Goal: Task Accomplishment & Management: Use online tool/utility

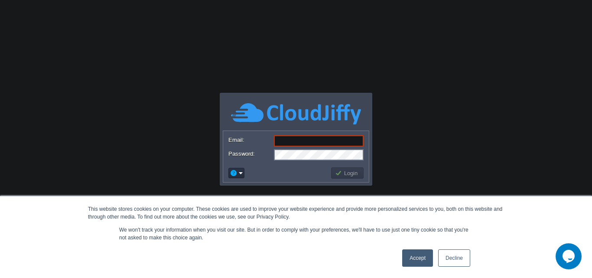
click at [418, 260] on link "Accept" at bounding box center [417, 257] width 31 height 17
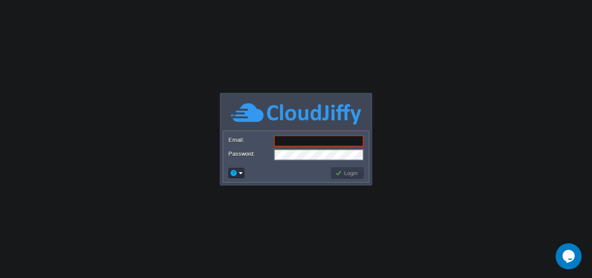
click at [315, 139] on input "Email:" at bounding box center [319, 140] width 90 height 11
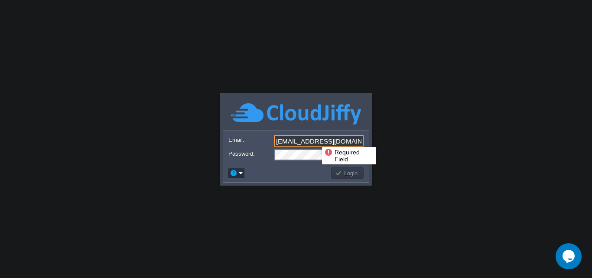
type input "[EMAIL_ADDRESS][DOMAIN_NAME]"
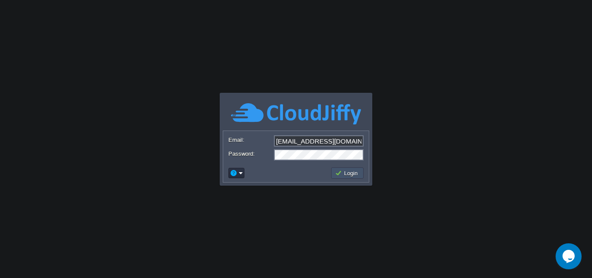
click at [345, 174] on button "Login" at bounding box center [347, 173] width 25 height 8
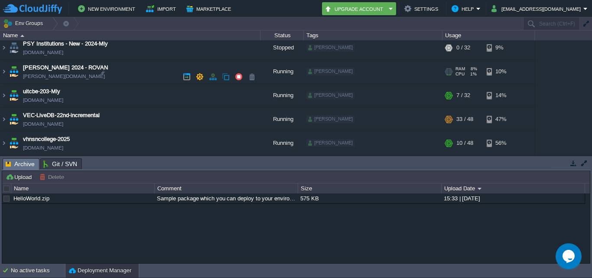
scroll to position [290, 0]
click at [6, 94] on img at bounding box center [3, 95] width 7 height 23
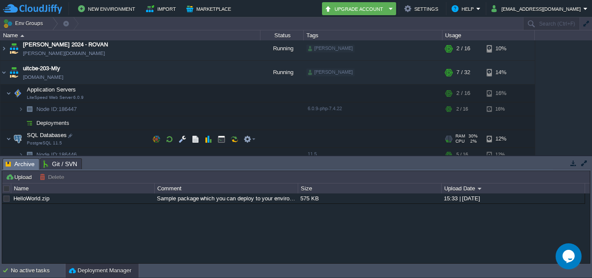
scroll to position [334, 0]
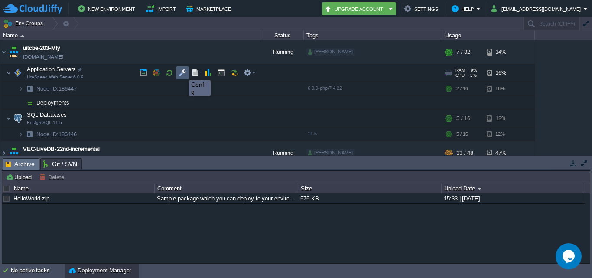
click at [182, 72] on button "button" at bounding box center [183, 73] width 8 height 8
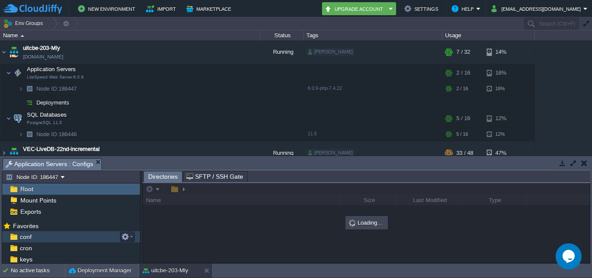
scroll to position [79, 0]
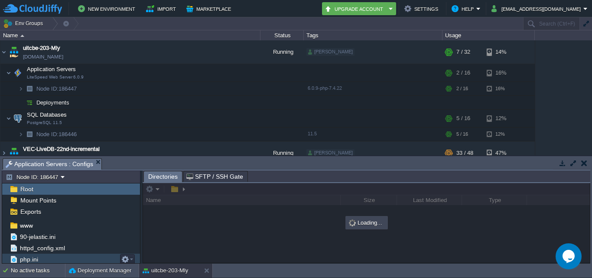
click at [37, 256] on span "php.ini" at bounding box center [28, 259] width 21 height 8
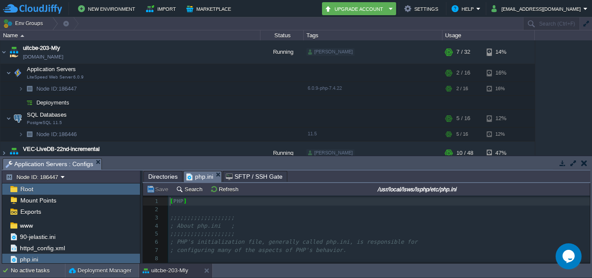
scroll to position [3, 0]
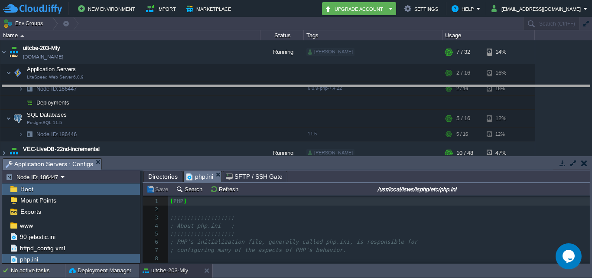
drag, startPoint x: 272, startPoint y: 164, endPoint x: 270, endPoint y: 91, distance: 73.3
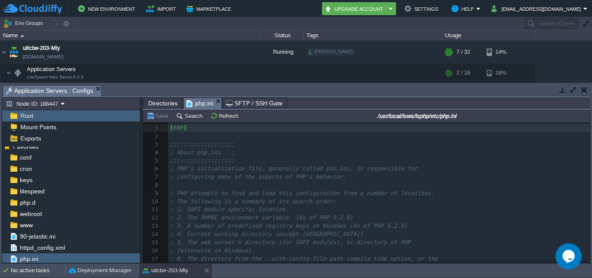
click at [272, 184] on pre "​" at bounding box center [379, 185] width 422 height 8
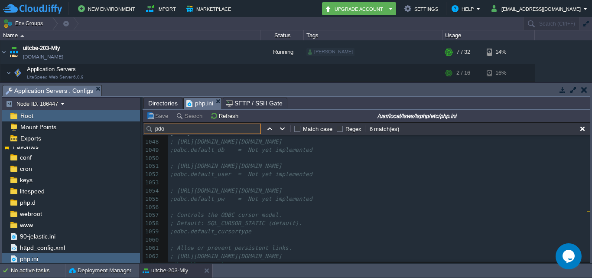
scroll to position [0, 0]
type input "pdo"
click at [267, 129] on button "button" at bounding box center [270, 129] width 8 height 8
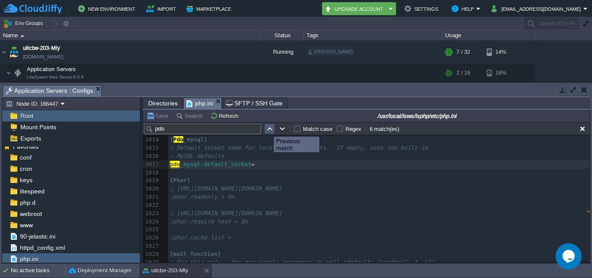
click at [267, 129] on button "button" at bounding box center [270, 129] width 8 height 8
type textarea "pdo"
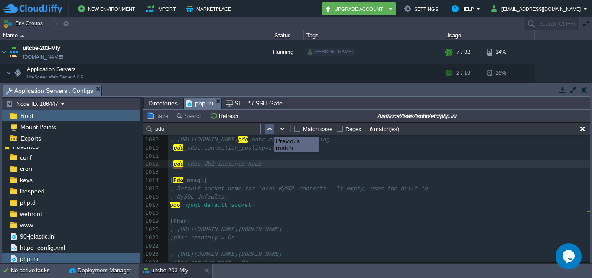
click at [267, 129] on button "button" at bounding box center [270, 129] width 8 height 8
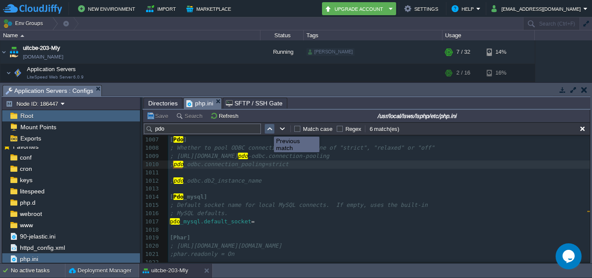
click at [267, 129] on button "button" at bounding box center [270, 129] width 8 height 8
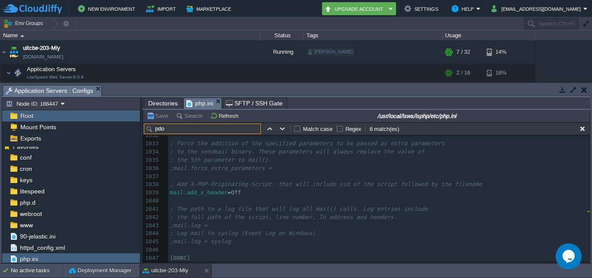
drag, startPoint x: 219, startPoint y: 127, endPoint x: 146, endPoint y: 127, distance: 73.2
click at [146, 127] on input "pdo" at bounding box center [202, 129] width 117 height 10
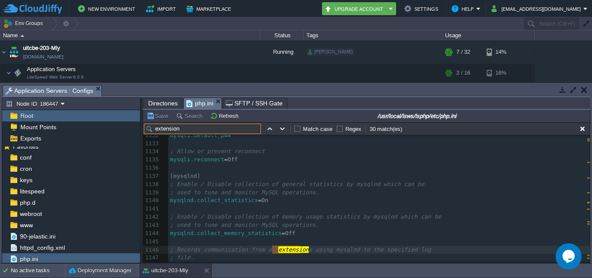
type input "extension"
click at [282, 131] on button "button" at bounding box center [283, 129] width 8 height 8
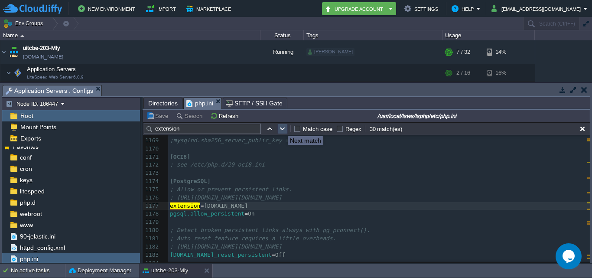
click at [281, 128] on button "button" at bounding box center [283, 129] width 8 height 8
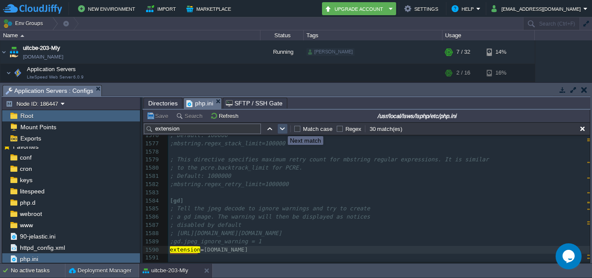
click at [281, 128] on button "button" at bounding box center [283, 129] width 8 height 8
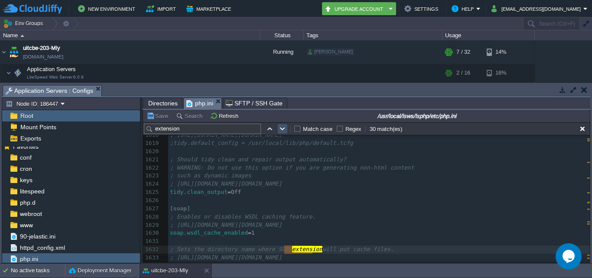
click at [281, 128] on button "button" at bounding box center [283, 129] width 8 height 8
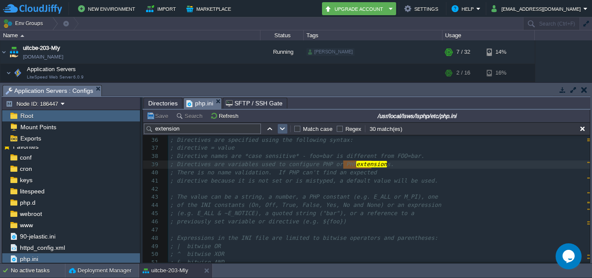
click at [281, 128] on button "button" at bounding box center [283, 129] width 8 height 8
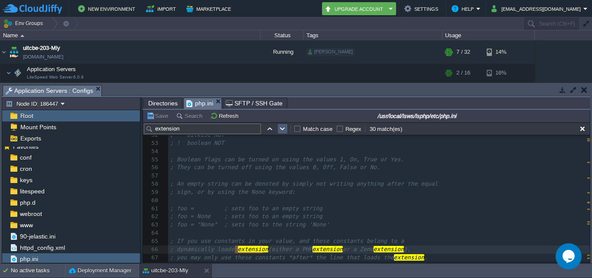
click at [281, 128] on button "button" at bounding box center [283, 129] width 8 height 8
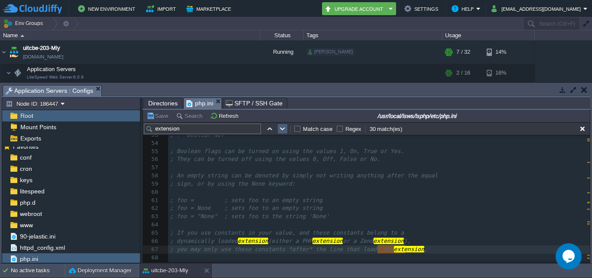
click at [283, 132] on button "button" at bounding box center [283, 129] width 8 height 8
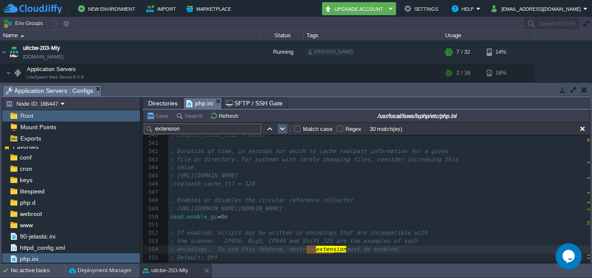
click at [283, 132] on button "button" at bounding box center [283, 129] width 8 height 8
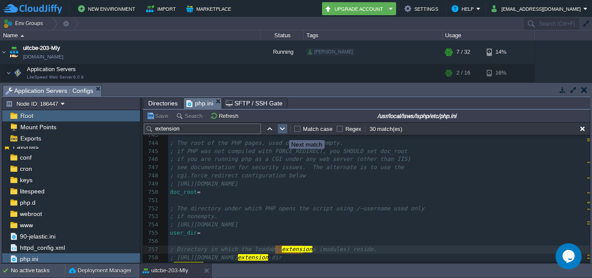
click at [283, 132] on button "button" at bounding box center [283, 129] width 8 height 8
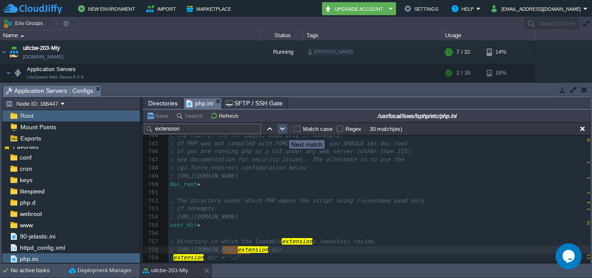
click at [283, 132] on button "button" at bounding box center [283, 129] width 8 height 8
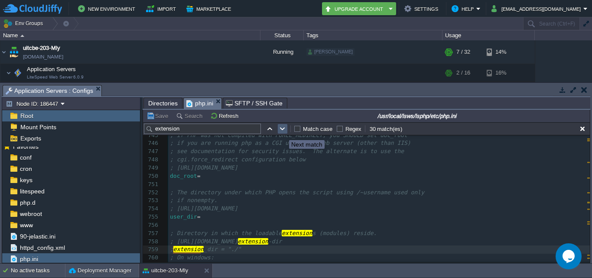
click at [283, 132] on button "button" at bounding box center [283, 129] width 8 height 8
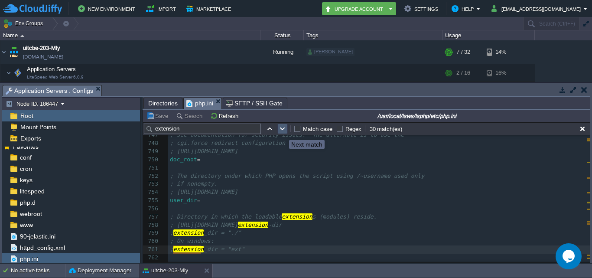
click at [283, 132] on button "button" at bounding box center [283, 129] width 8 height 8
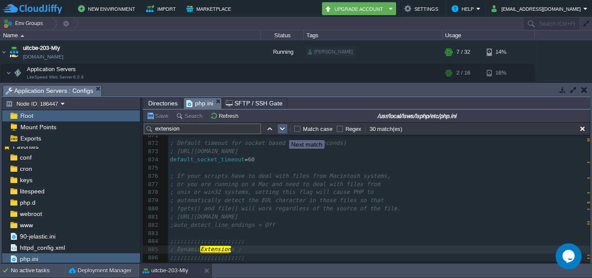
click at [283, 132] on button "button" at bounding box center [283, 129] width 8 height 8
type textarea "extension"
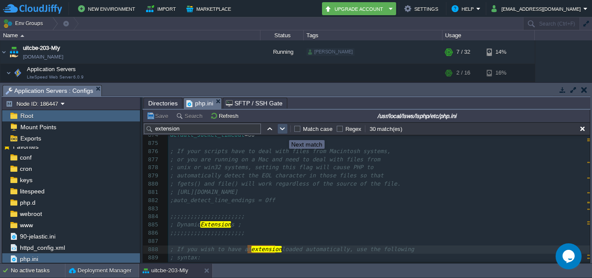
click at [283, 132] on button "button" at bounding box center [283, 129] width 8 height 8
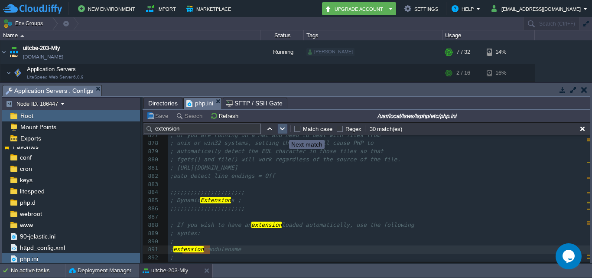
click at [283, 132] on button "button" at bounding box center [283, 129] width 8 height 8
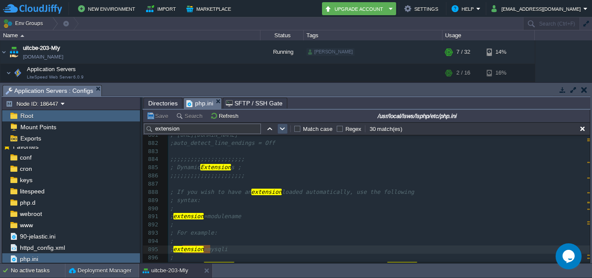
click at [283, 132] on button "button" at bounding box center [283, 129] width 8 height 8
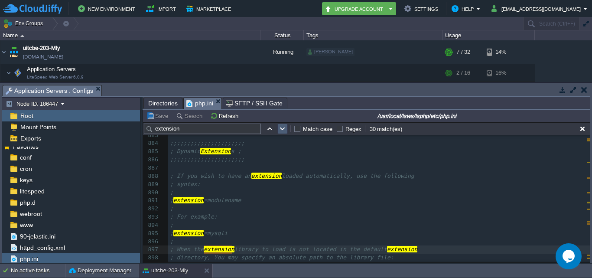
click at [283, 132] on button "button" at bounding box center [283, 129] width 8 height 8
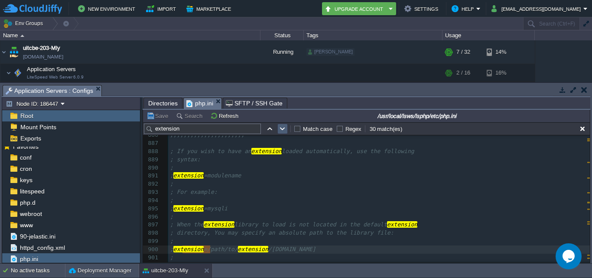
click at [283, 132] on button "button" at bounding box center [283, 129] width 8 height 8
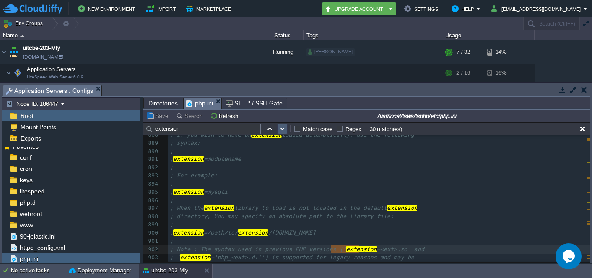
click at [283, 132] on button "button" at bounding box center [283, 129] width 8 height 8
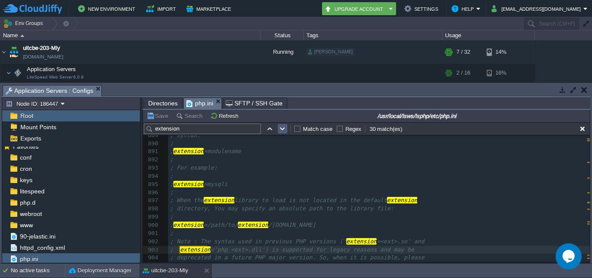
click at [283, 132] on button "button" at bounding box center [283, 129] width 8 height 8
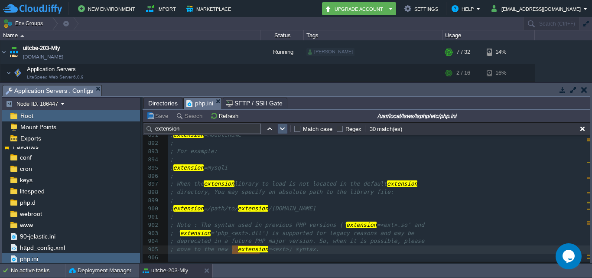
click at [283, 132] on button "button" at bounding box center [283, 129] width 8 height 8
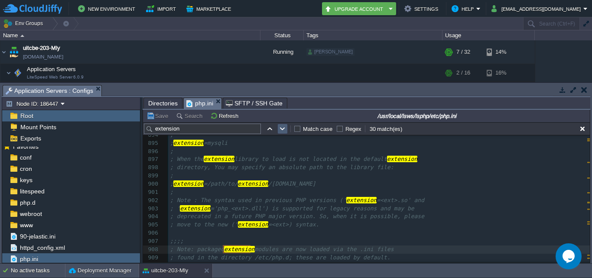
click at [283, 132] on button "button" at bounding box center [283, 129] width 8 height 8
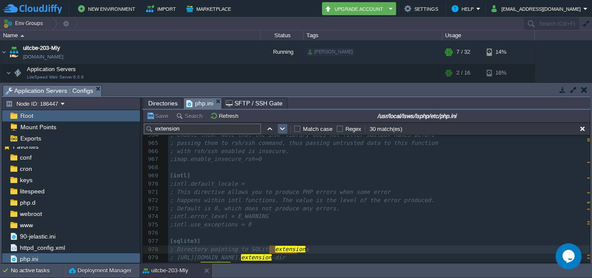
click at [283, 132] on button "button" at bounding box center [283, 129] width 8 height 8
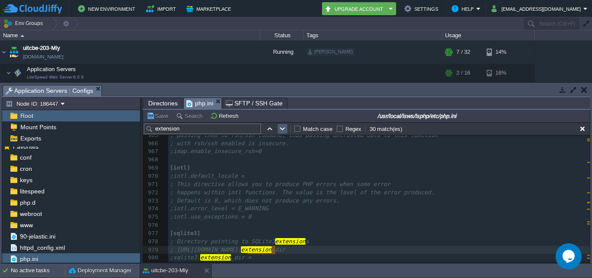
click at [283, 132] on button "button" at bounding box center [283, 129] width 8 height 8
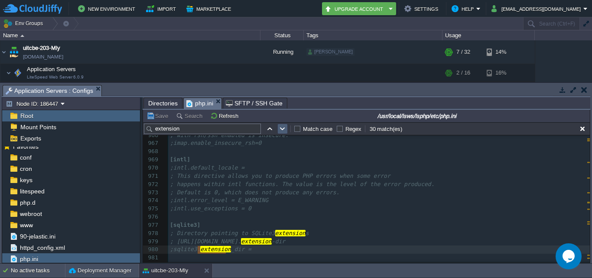
click at [283, 132] on button "button" at bounding box center [283, 129] width 8 height 8
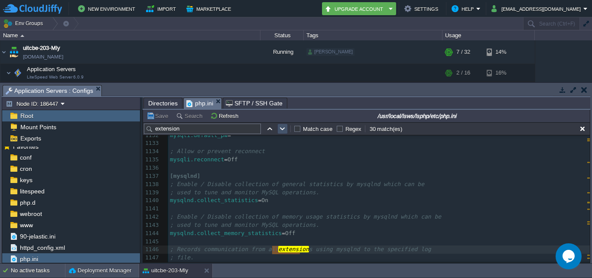
click at [283, 132] on button "button" at bounding box center [283, 129] width 8 height 8
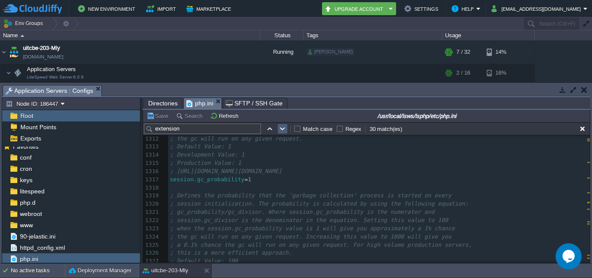
click at [283, 129] on button "button" at bounding box center [283, 129] width 8 height 8
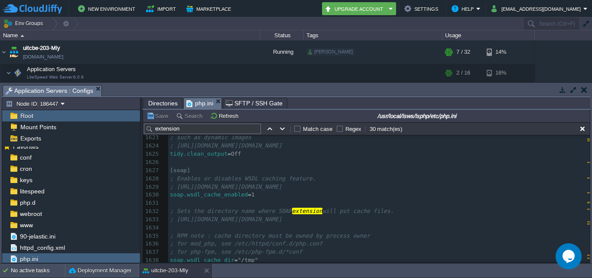
scroll to position [13307, 0]
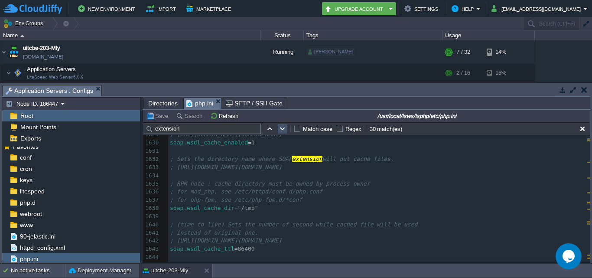
click at [283, 127] on button "button" at bounding box center [283, 129] width 8 height 8
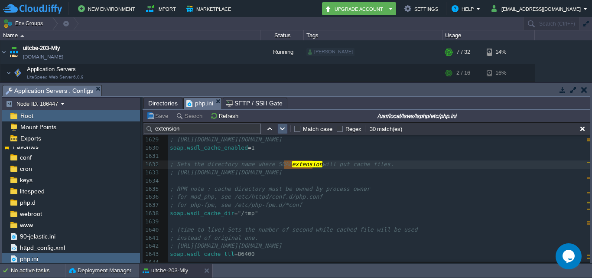
click at [283, 127] on button "button" at bounding box center [283, 129] width 8 height 8
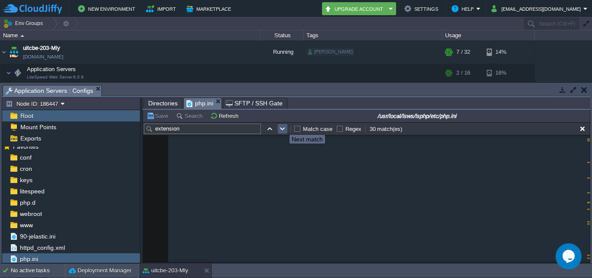
scroll to position [287, 0]
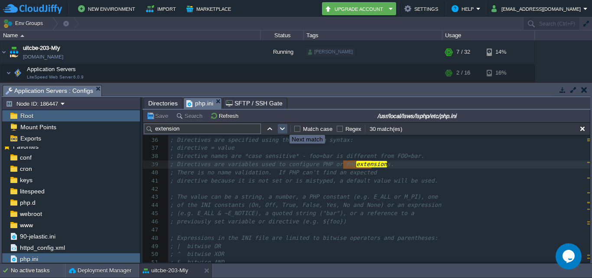
click at [283, 127] on button "button" at bounding box center [283, 129] width 8 height 8
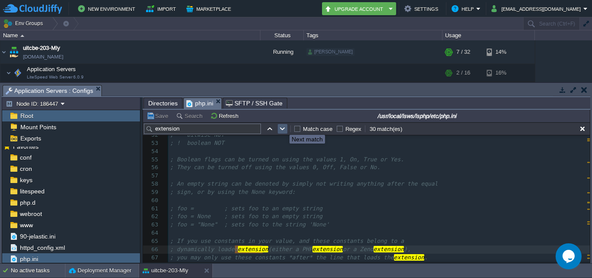
click at [283, 127] on button "button" at bounding box center [283, 129] width 8 height 8
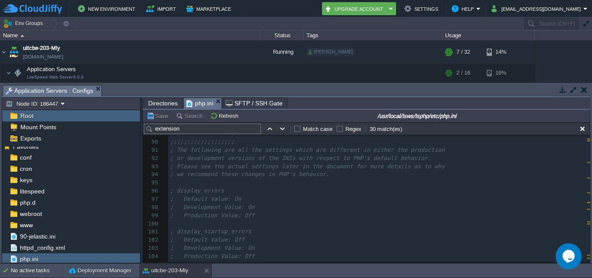
scroll to position [986, 0]
click at [286, 210] on pre "; php.ini Options ;" at bounding box center [379, 212] width 422 height 8
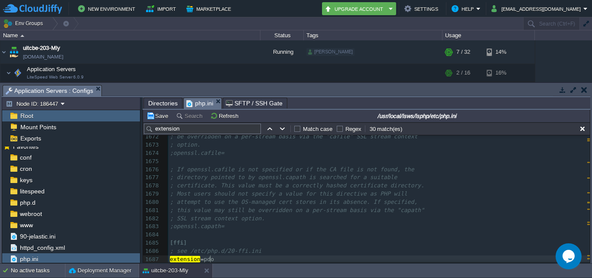
type textarea "extension=pdo"
click at [229, 260] on pre "extension = pdo" at bounding box center [379, 259] width 422 height 8
type textarea "_[DOMAIN_NAME]"
click at [156, 118] on button "Save" at bounding box center [158, 116] width 24 height 8
click at [244, 256] on pre "extension = pdo_[DOMAIN_NAME]" at bounding box center [379, 259] width 422 height 8
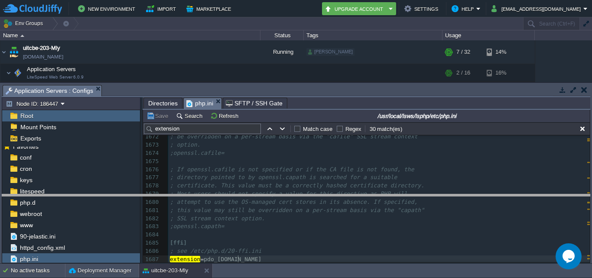
drag, startPoint x: 130, startPoint y: 86, endPoint x: 127, endPoint y: 195, distance: 109.2
click at [127, 195] on body "New Environment Import Marketplace Bonus ₹0.00 Upgrade Account Settings Help [E…" at bounding box center [296, 139] width 592 height 278
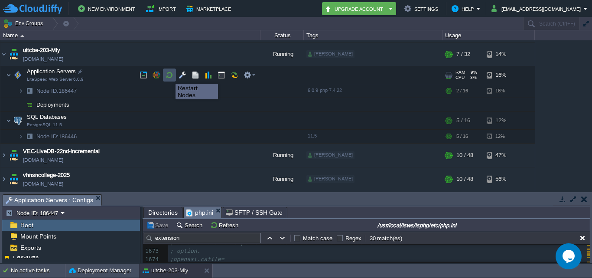
click at [169, 76] on button "button" at bounding box center [170, 75] width 8 height 8
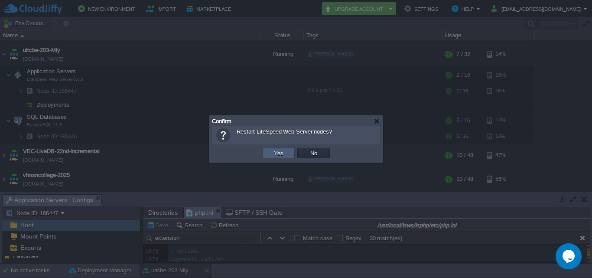
click at [272, 151] on button "Yes" at bounding box center [278, 153] width 15 height 8
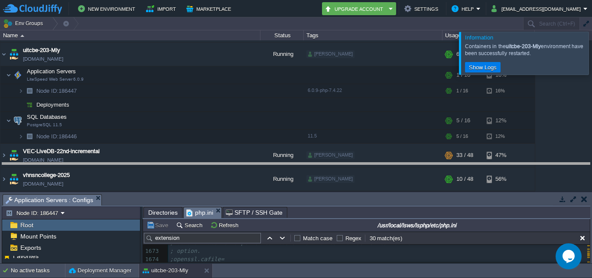
drag, startPoint x: 267, startPoint y: 194, endPoint x: 279, endPoint y: 84, distance: 110.7
click at [279, 87] on body "New Environment Import Marketplace Bonus ₹0.00 Upgrade Account Settings Help [E…" at bounding box center [296, 139] width 592 height 278
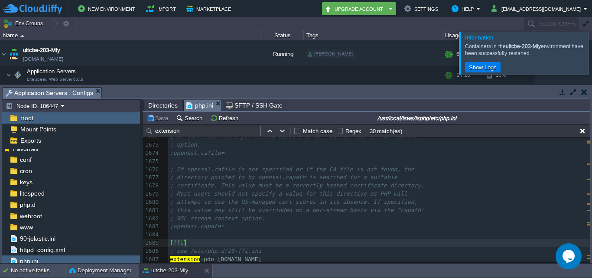
scroll to position [3, 0]
click at [241, 261] on div "xxxxxxxxxx 1662 [curl] 1663 ; A default value for the CURLOPT_CAINFO option. Th…" at bounding box center [379, 157] width 422 height 216
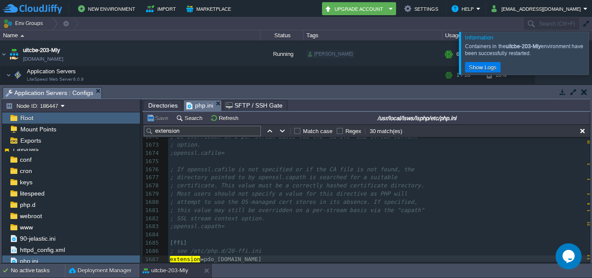
click at [192, 256] on div "xxxxxxxxxx 1661 ​ 1662 [curl] 1663 ; A default value for the CURLOPT_CAINFO opt…" at bounding box center [379, 153] width 422 height 221
type textarea "extension"
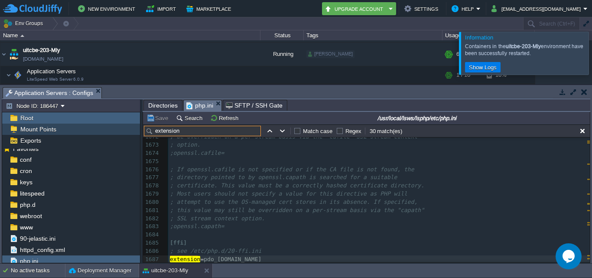
drag, startPoint x: 211, startPoint y: 129, endPoint x: 111, endPoint y: 129, distance: 100.1
click at [111, 129] on div "Node ID: 186447 Root Mount Points Exports Mark the most frequently used files a…" at bounding box center [296, 181] width 588 height 164
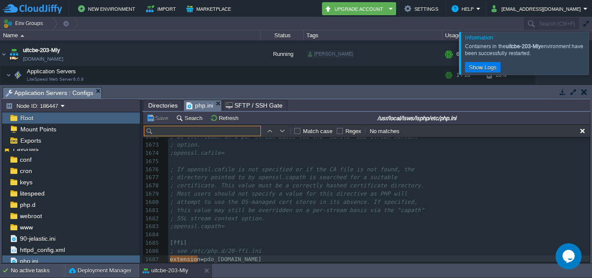
click at [245, 235] on pre "​" at bounding box center [379, 235] width 422 height 8
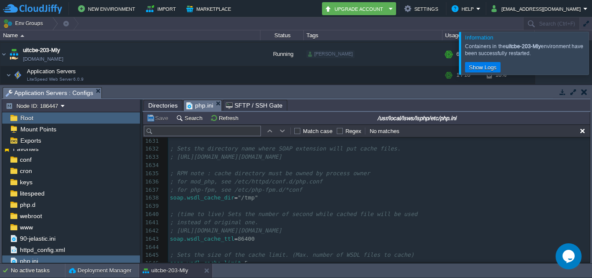
scroll to position [13315, 0]
click at [231, 130] on input "text" at bounding box center [202, 131] width 117 height 10
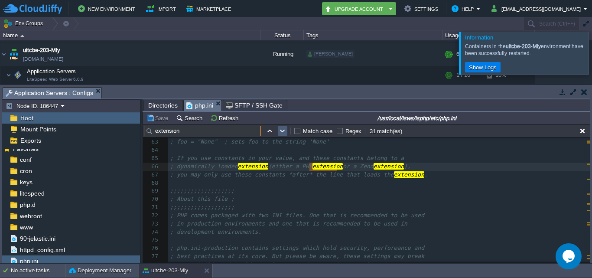
type input "extension"
click at [284, 130] on button "button" at bounding box center [283, 131] width 8 height 8
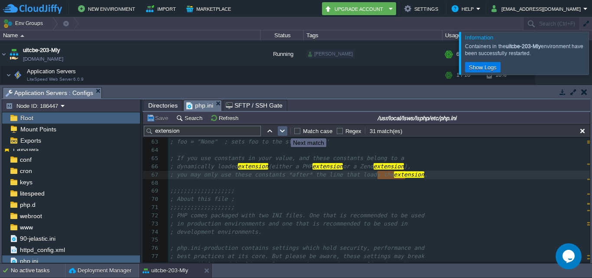
click at [284, 130] on button "button" at bounding box center [283, 131] width 8 height 8
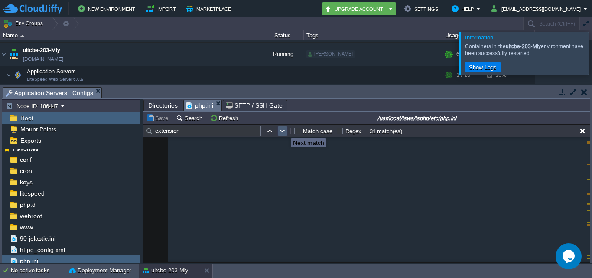
scroll to position [2776, 0]
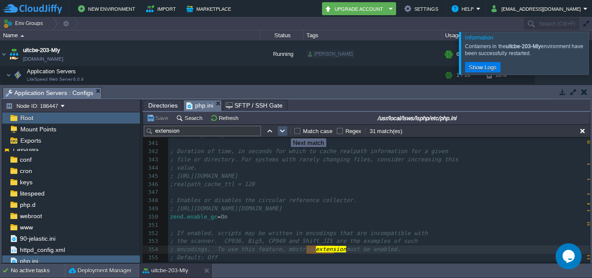
click at [284, 130] on button "button" at bounding box center [283, 131] width 8 height 8
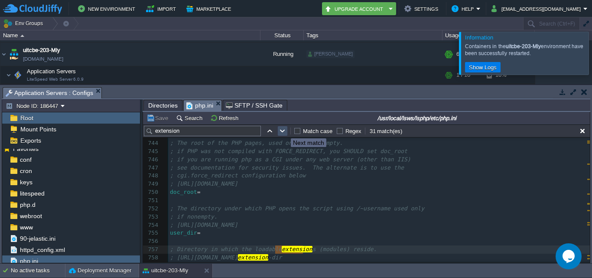
click at [284, 130] on button "button" at bounding box center [283, 131] width 8 height 8
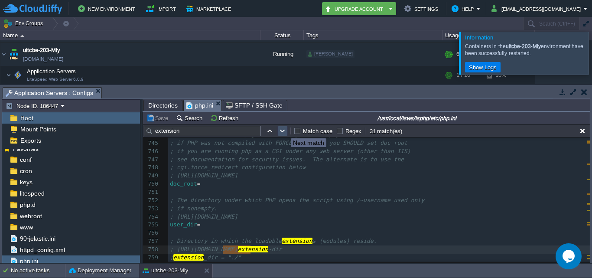
click at [284, 130] on button "button" at bounding box center [283, 131] width 8 height 8
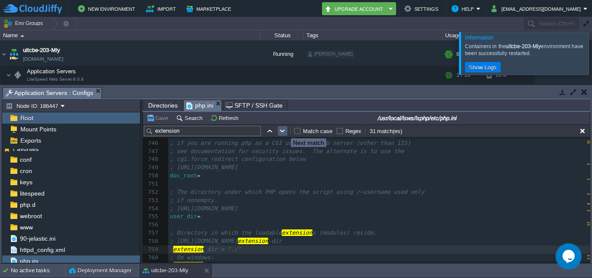
click at [284, 130] on button "button" at bounding box center [283, 131] width 8 height 8
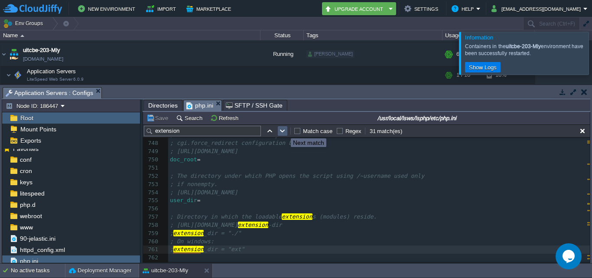
click at [284, 130] on button "button" at bounding box center [283, 131] width 8 height 8
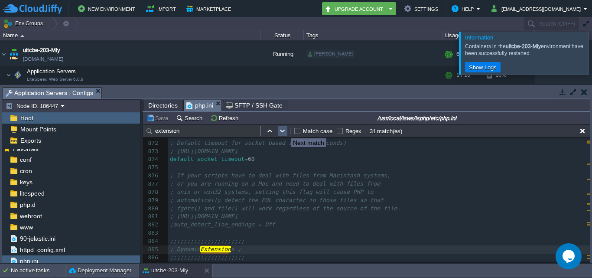
click at [284, 130] on button "button" at bounding box center [283, 131] width 8 height 8
type textarea "extension"
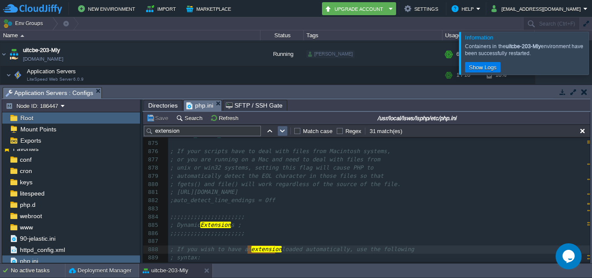
click at [284, 130] on button "button" at bounding box center [283, 131] width 8 height 8
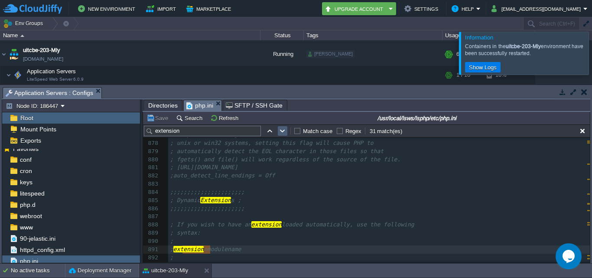
click at [284, 130] on button "button" at bounding box center [283, 131] width 8 height 8
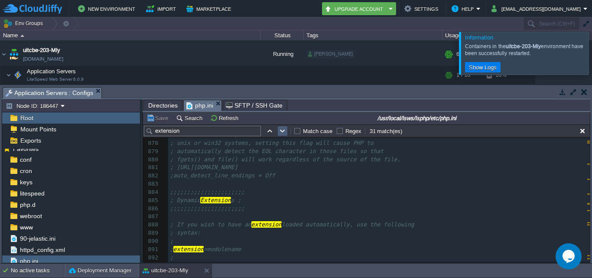
scroll to position [7193, 0]
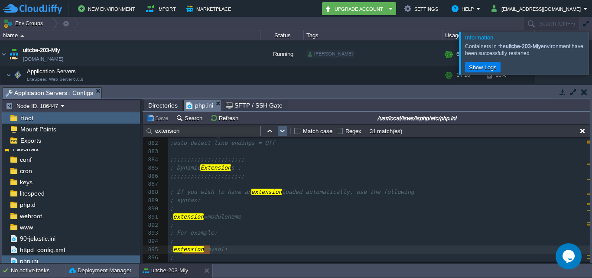
click at [284, 130] on button "button" at bounding box center [283, 131] width 8 height 8
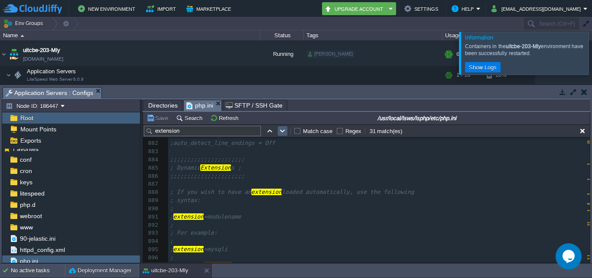
scroll to position [7210, 0]
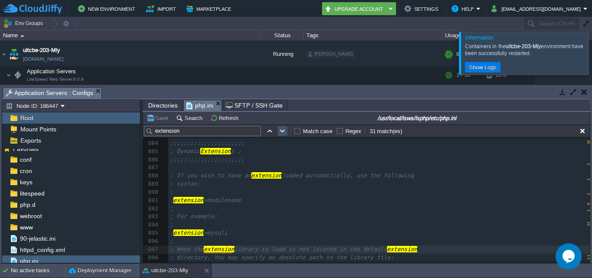
click at [284, 130] on button "button" at bounding box center [283, 131] width 8 height 8
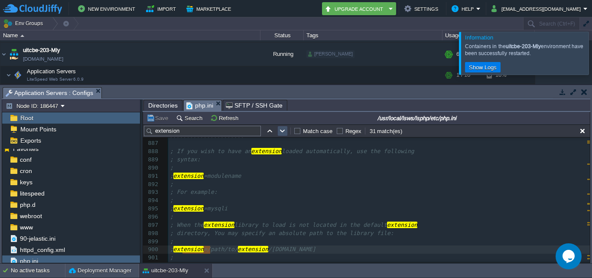
click at [284, 130] on button "button" at bounding box center [283, 131] width 8 height 8
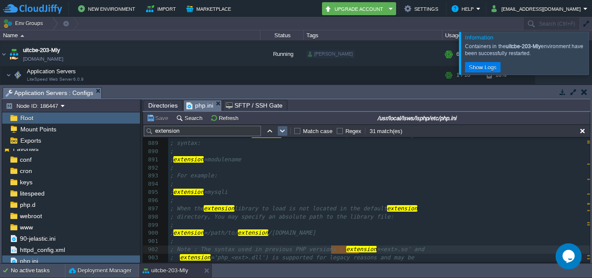
click at [284, 130] on button "button" at bounding box center [283, 131] width 8 height 8
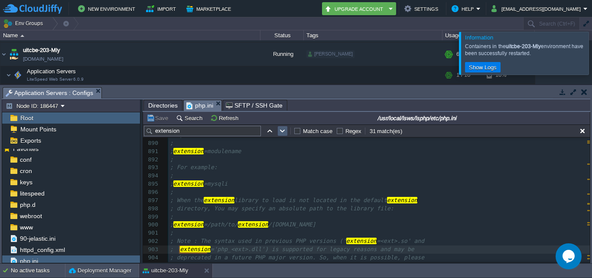
click at [284, 130] on button "button" at bounding box center [283, 131] width 8 height 8
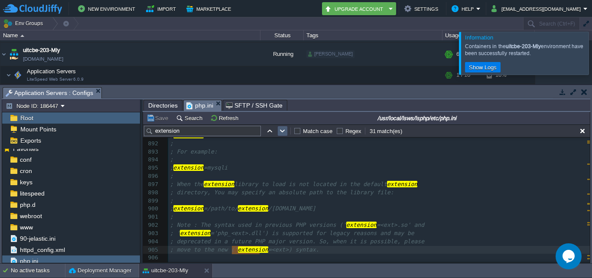
click at [284, 130] on button "button" at bounding box center [283, 131] width 8 height 8
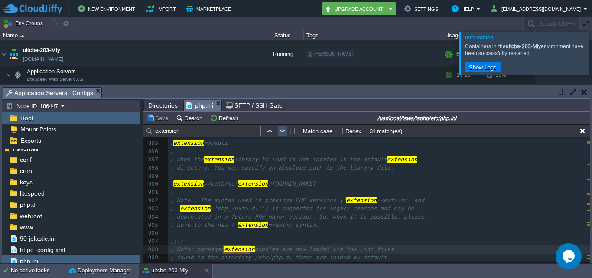
click at [284, 130] on button "button" at bounding box center [283, 131] width 8 height 8
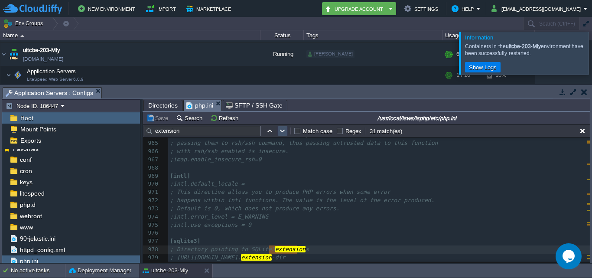
click at [284, 130] on button "button" at bounding box center [283, 131] width 8 height 8
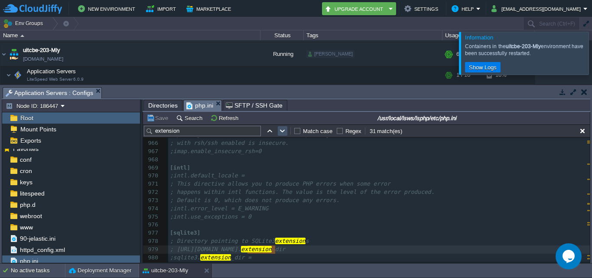
click at [284, 130] on button "button" at bounding box center [283, 131] width 8 height 8
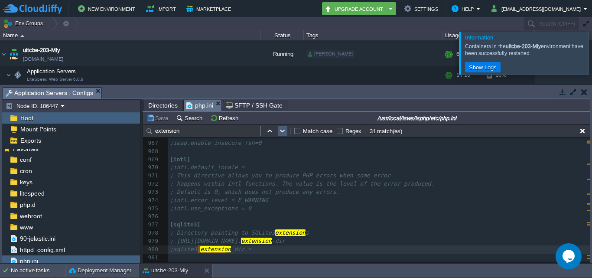
click at [284, 130] on button "button" at bounding box center [283, 131] width 8 height 8
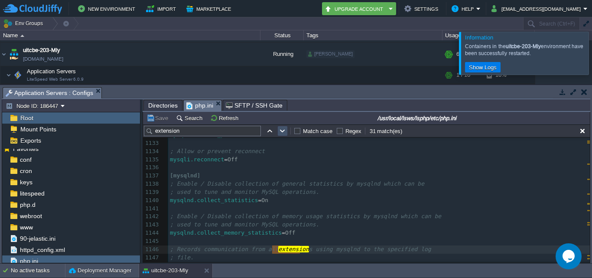
click at [284, 130] on button "button" at bounding box center [283, 131] width 8 height 8
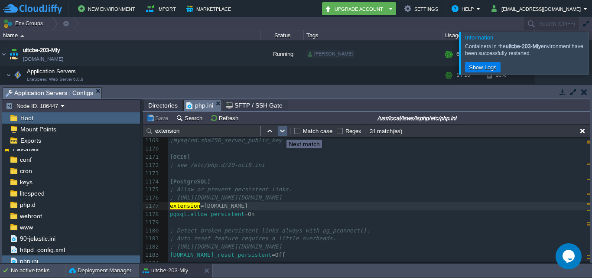
click at [280, 132] on button "button" at bounding box center [283, 131] width 8 height 8
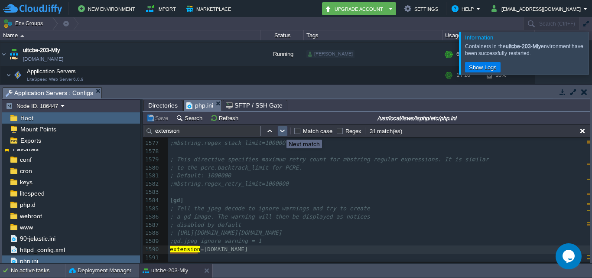
click at [280, 132] on button "button" at bounding box center [283, 131] width 8 height 8
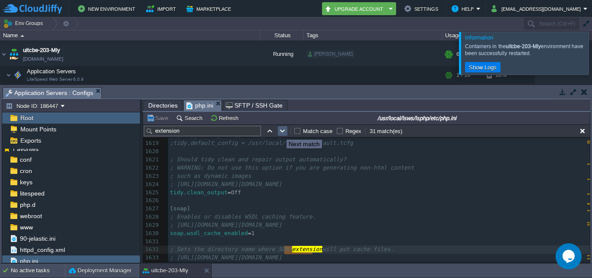
click at [280, 132] on button "button" at bounding box center [283, 131] width 8 height 8
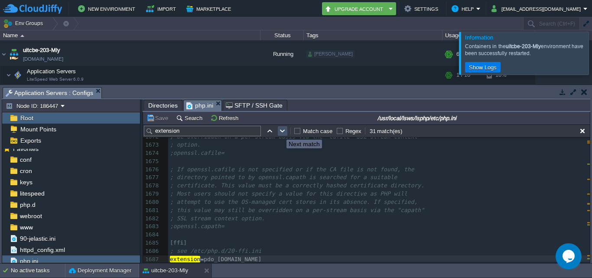
click at [280, 132] on button "button" at bounding box center [283, 131] width 8 height 8
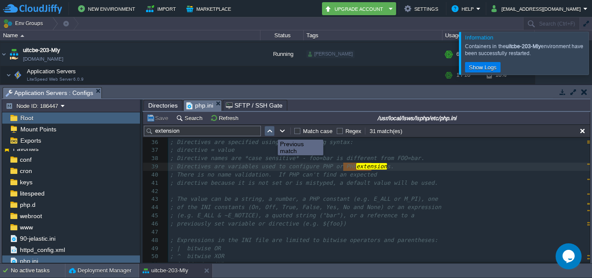
click at [265, 132] on td at bounding box center [269, 131] width 10 height 10
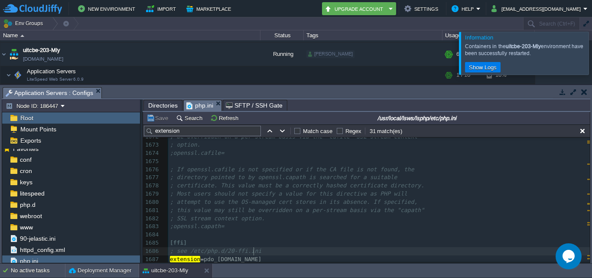
click at [269, 247] on pre "; see /etc/php.d/20-ffi.ini" at bounding box center [379, 251] width 422 height 8
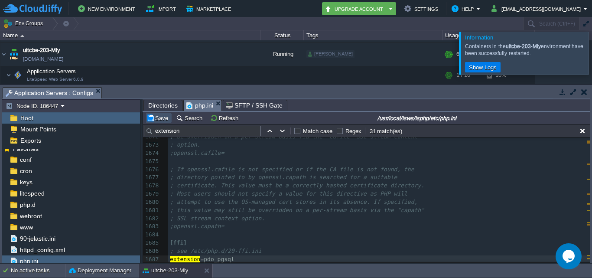
click at [153, 119] on button "Save" at bounding box center [158, 118] width 24 height 8
click at [168, 74] on button "button" at bounding box center [170, 75] width 8 height 8
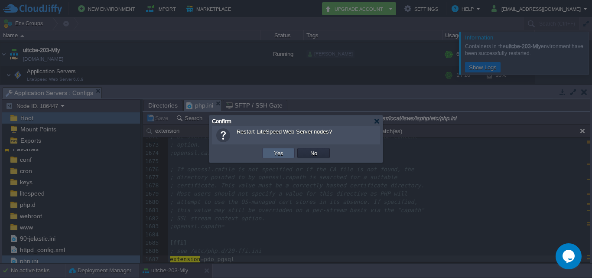
click at [287, 153] on td "Yes" at bounding box center [278, 153] width 33 height 10
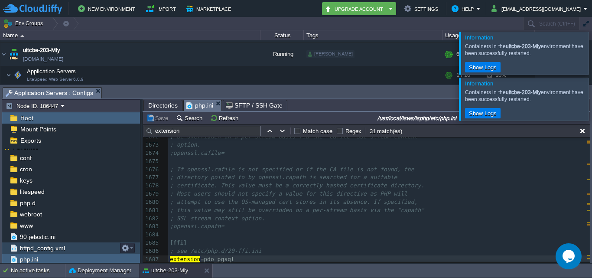
scroll to position [8, 0]
click at [245, 256] on pre "extension = pdo_pgsql" at bounding box center [379, 259] width 422 height 8
type textarea "extension=pdo_pgsql"
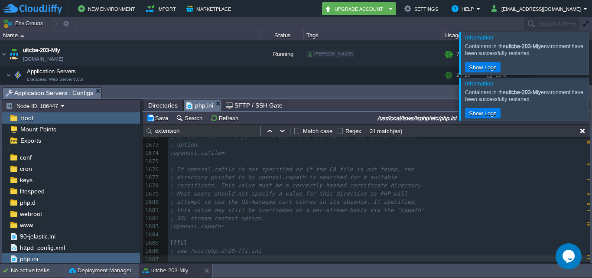
type textarea "extension=pdo_pgsql"
click at [155, 116] on button "Save" at bounding box center [158, 118] width 24 height 8
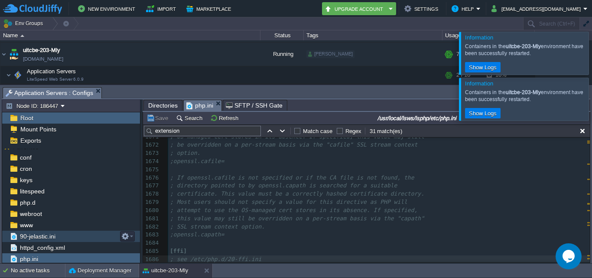
click at [46, 240] on span "90-jelastic.ini" at bounding box center [37, 236] width 39 height 8
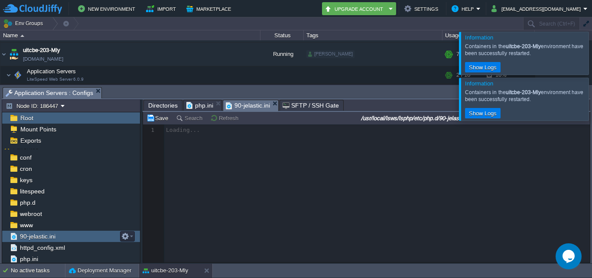
scroll to position [3, 0]
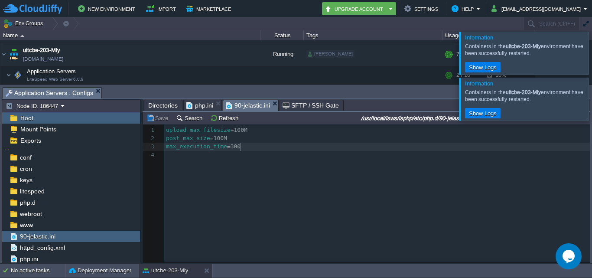
click at [293, 147] on pre "max_execution_time = 300" at bounding box center [378, 147] width 429 height 8
paste textarea "."
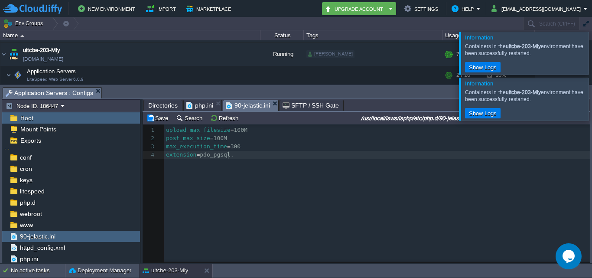
scroll to position [3, 9]
type textarea ".so"
click at [153, 118] on button "Save" at bounding box center [158, 118] width 24 height 8
click at [260, 156] on pre "extension = pdo_[DOMAIN_NAME]" at bounding box center [378, 155] width 429 height 8
click at [167, 76] on button "button" at bounding box center [170, 75] width 8 height 8
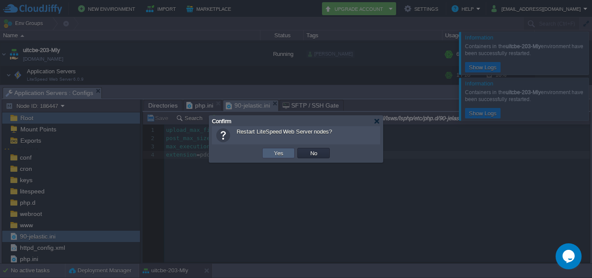
click at [286, 153] on td "Yes" at bounding box center [278, 153] width 33 height 10
